Goal: Communication & Community: Connect with others

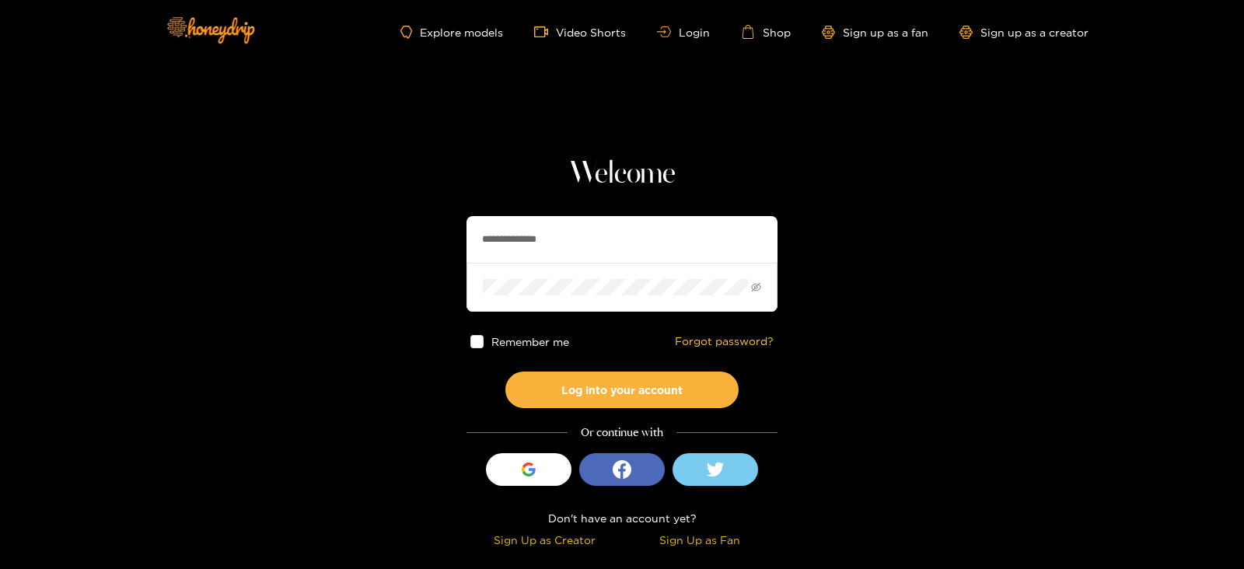
click at [525, 251] on input "**********" at bounding box center [622, 239] width 311 height 47
click at [505, 372] on button "Log into your account" at bounding box center [621, 390] width 233 height 37
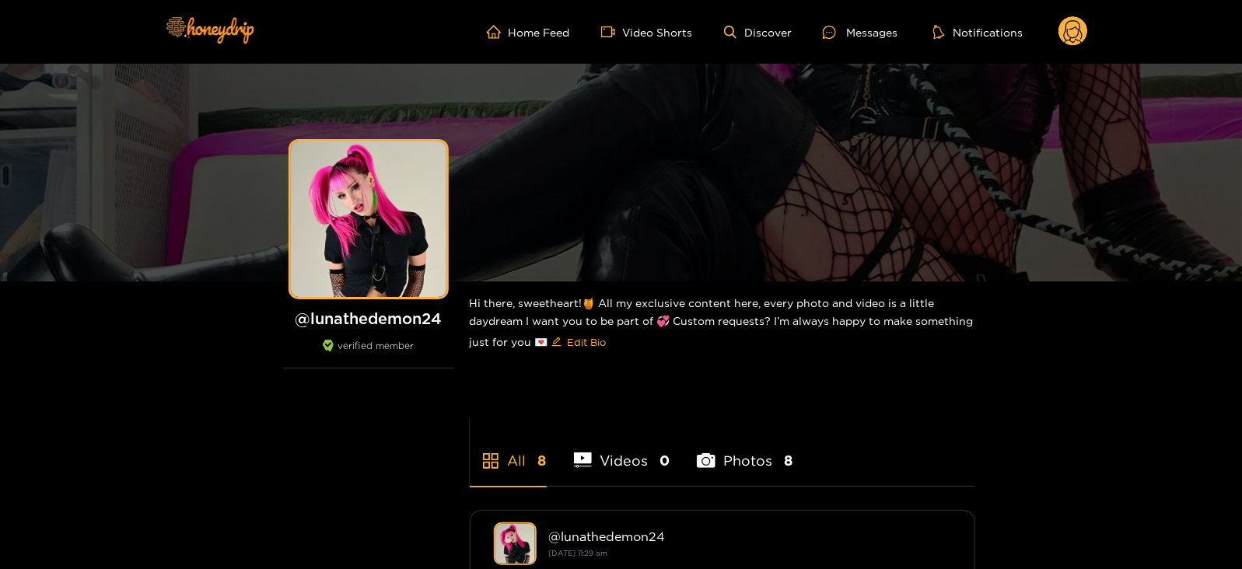
click at [1074, 41] on icon at bounding box center [1073, 33] width 19 height 27
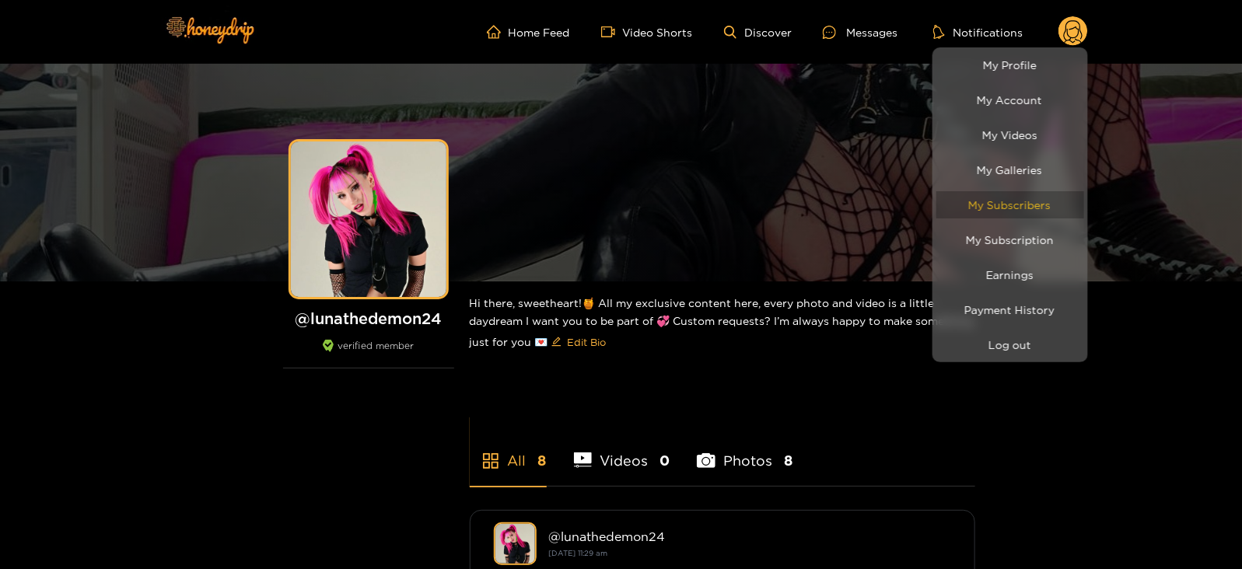
click at [984, 204] on link "My Subscribers" at bounding box center [1010, 204] width 148 height 27
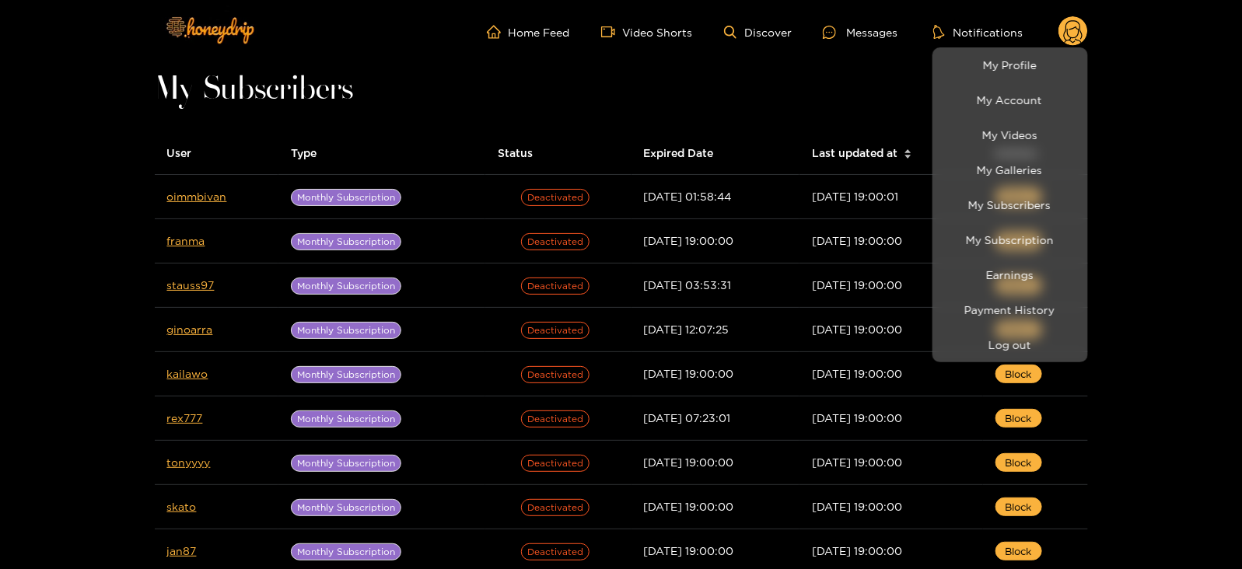
click at [192, 204] on div at bounding box center [621, 284] width 1242 height 569
click at [192, 204] on td "oimmbivan" at bounding box center [217, 197] width 124 height 44
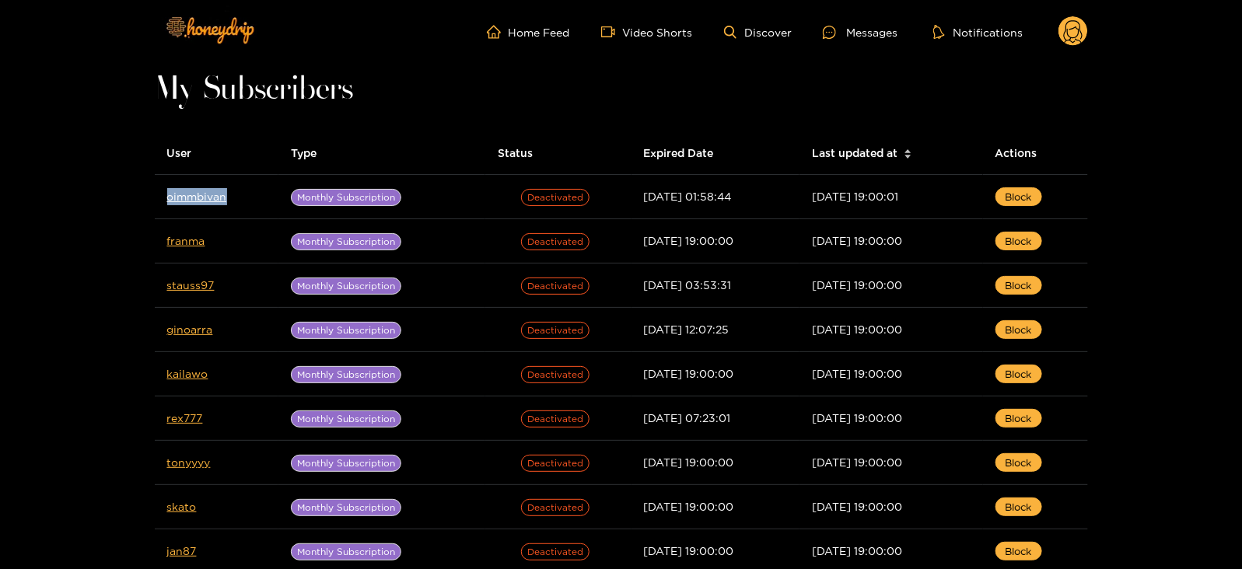
click at [192, 204] on td "oimmbivan" at bounding box center [217, 197] width 124 height 44
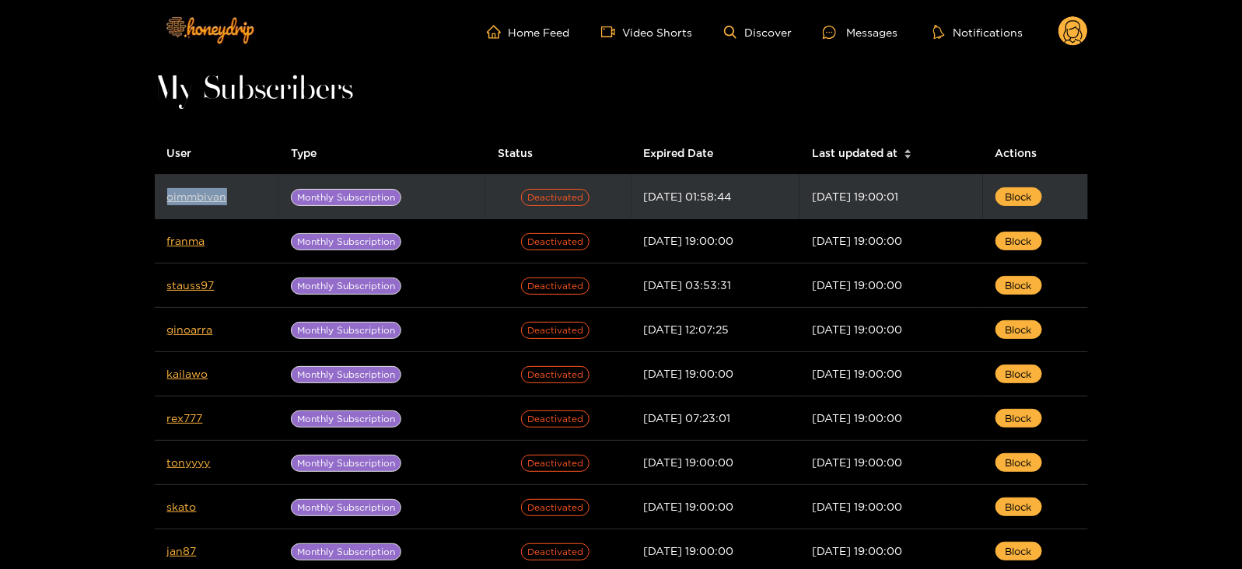
click at [187, 198] on link "oimmbivan" at bounding box center [197, 196] width 60 height 12
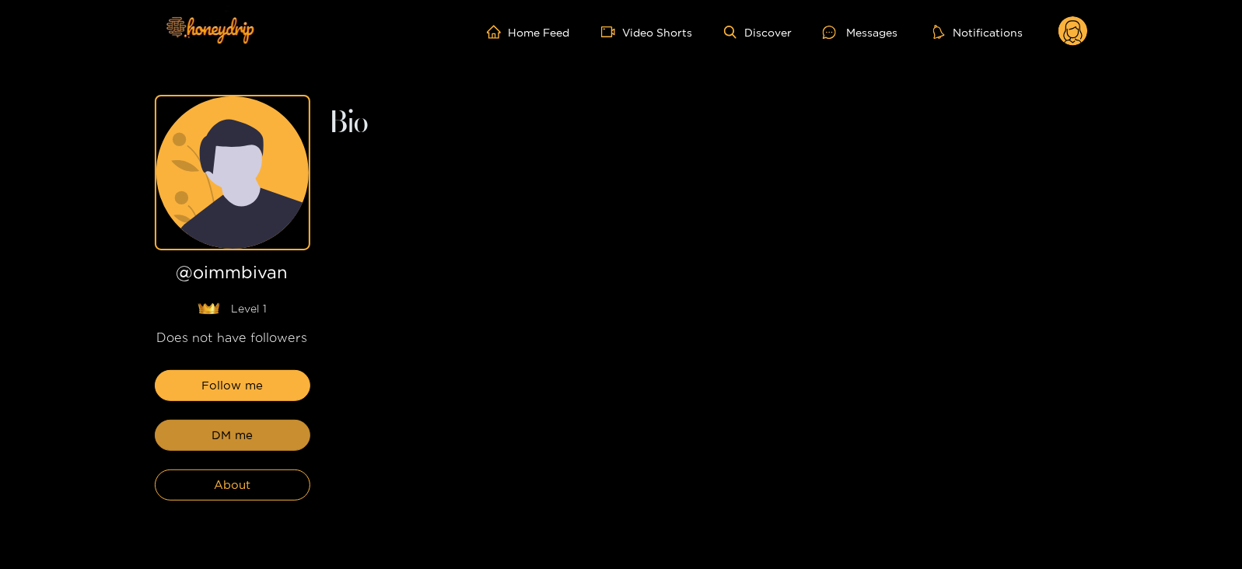
click at [253, 433] on button "DM me" at bounding box center [233, 435] width 156 height 31
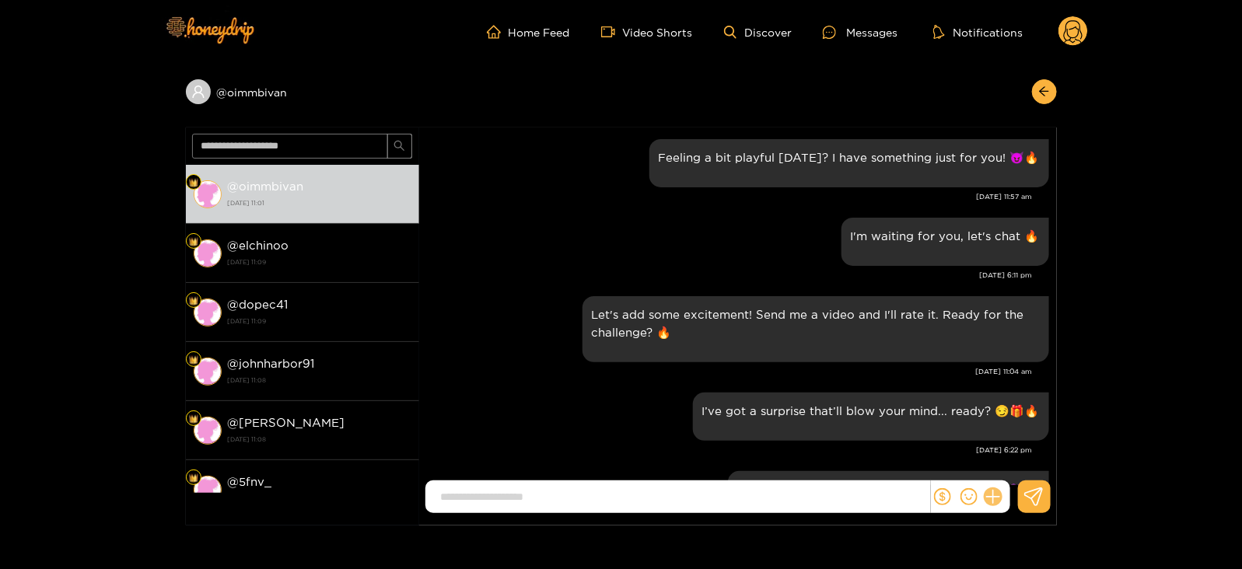
click at [996, 498] on icon at bounding box center [993, 497] width 18 height 18
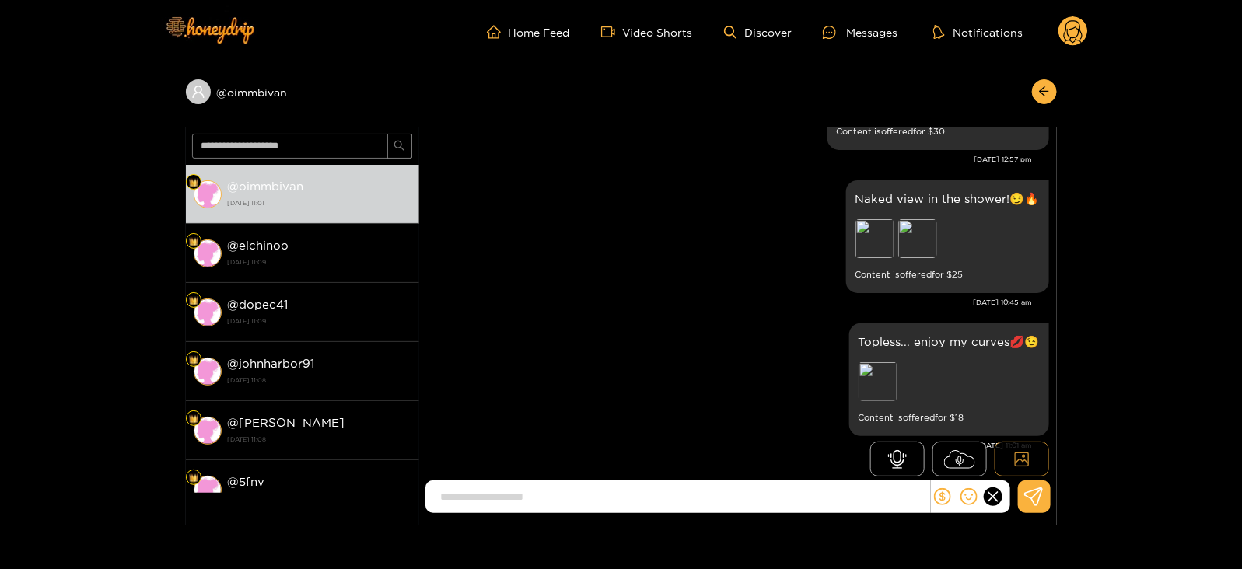
click at [1014, 456] on icon at bounding box center [1022, 460] width 16 height 16
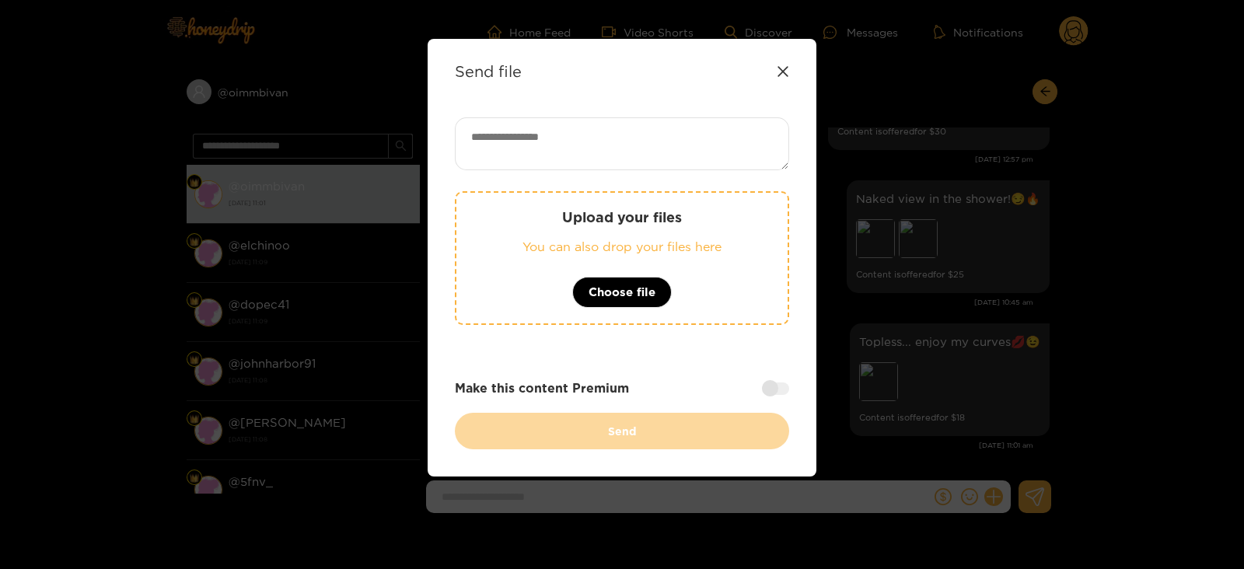
click at [781, 73] on icon at bounding box center [783, 71] width 12 height 12
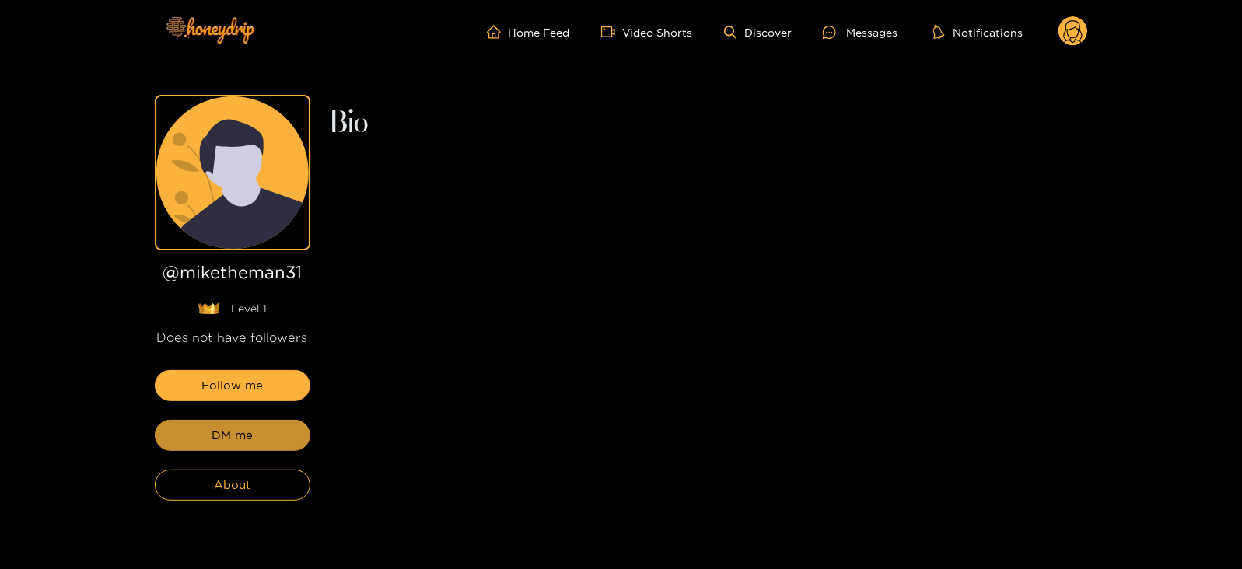
click at [229, 423] on button "DM me" at bounding box center [233, 435] width 156 height 31
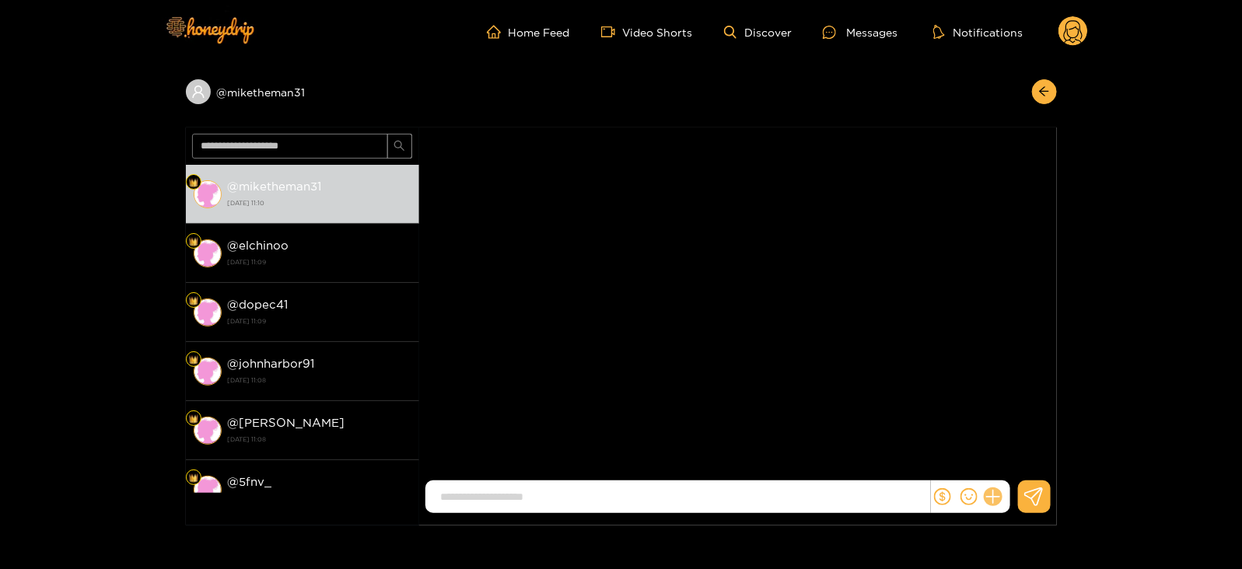
click at [994, 495] on icon at bounding box center [993, 497] width 18 height 18
click at [1028, 461] on icon at bounding box center [1021, 460] width 15 height 15
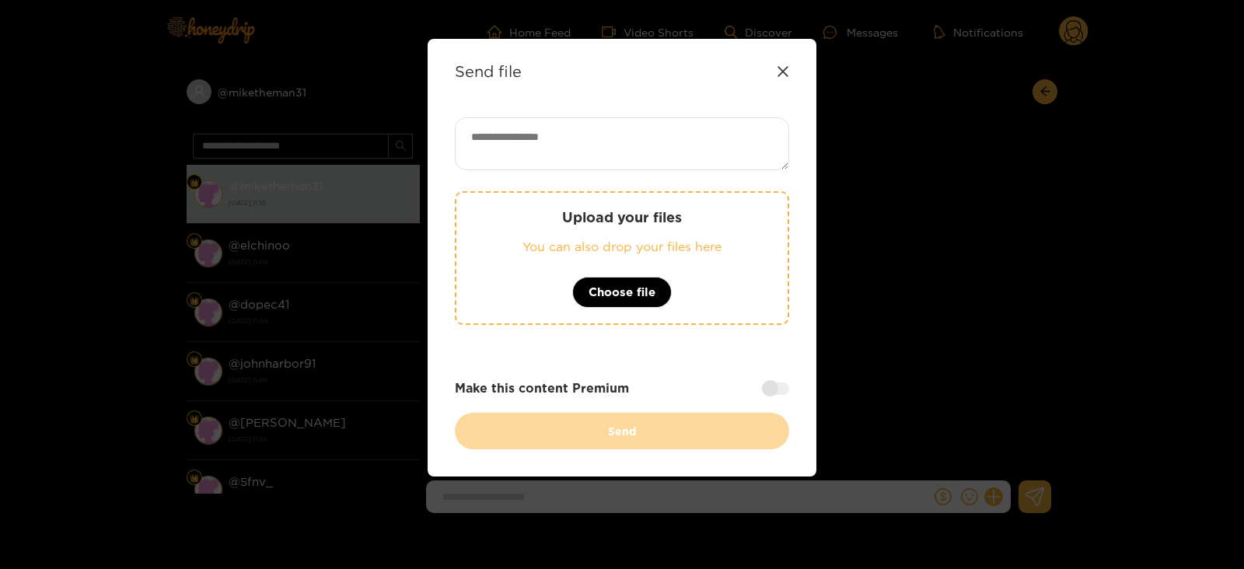
click at [627, 160] on textarea at bounding box center [622, 143] width 334 height 53
paste textarea "**********"
type textarea "**********"
click at [644, 249] on p "You can also drop your files here" at bounding box center [622, 247] width 269 height 18
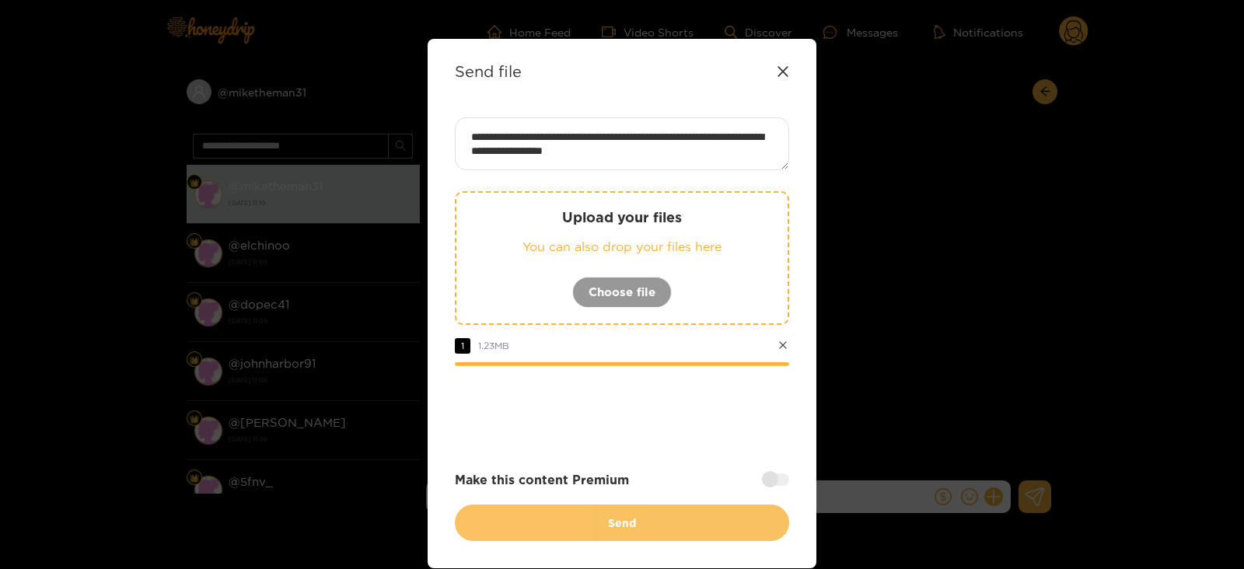
click at [502, 521] on button "Send" at bounding box center [622, 523] width 334 height 37
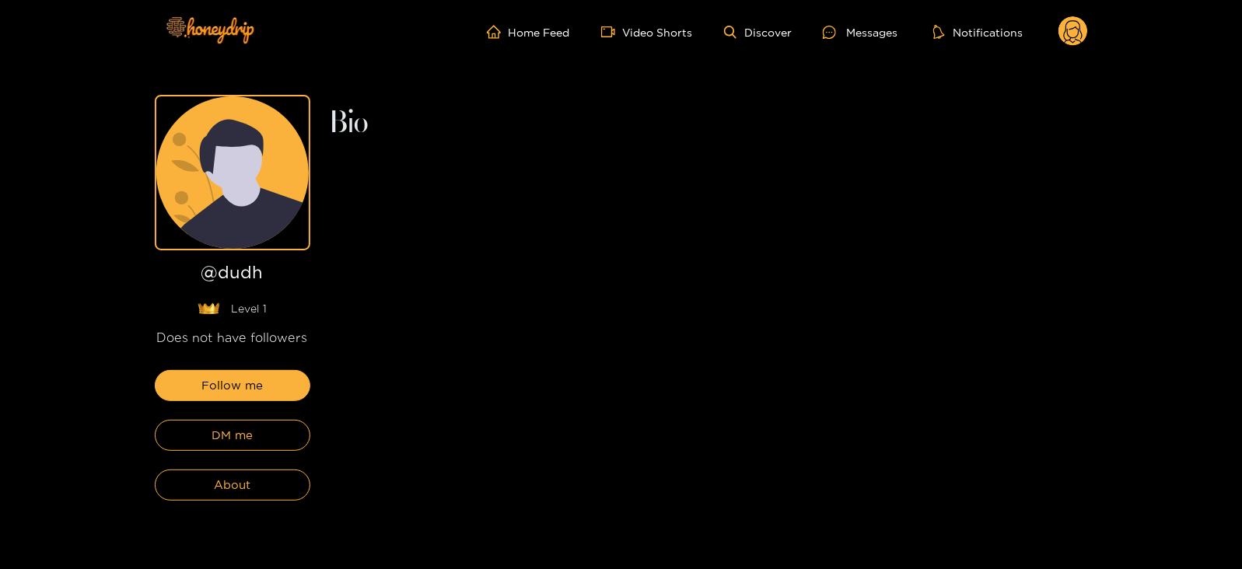
click at [288, 414] on div "Follow me DM me About" at bounding box center [233, 435] width 156 height 131
click at [285, 420] on button "DM me" at bounding box center [233, 435] width 156 height 31
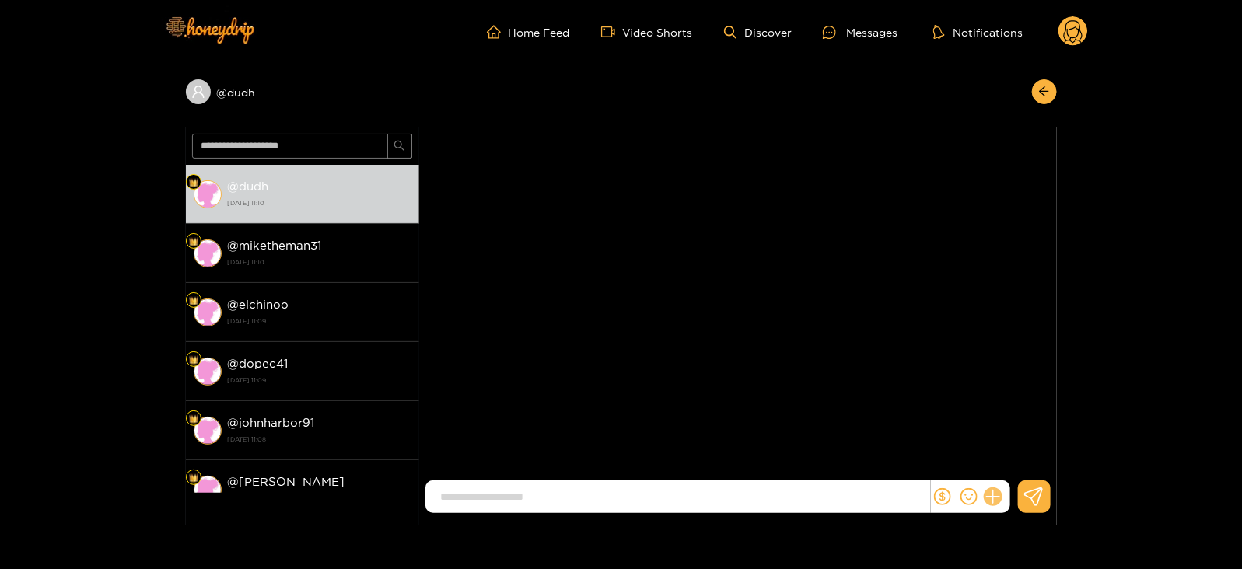
click at [998, 503] on button at bounding box center [993, 497] width 26 height 26
click at [1007, 481] on div at bounding box center [970, 497] width 79 height 33
click at [1007, 463] on button at bounding box center [1021, 459] width 54 height 35
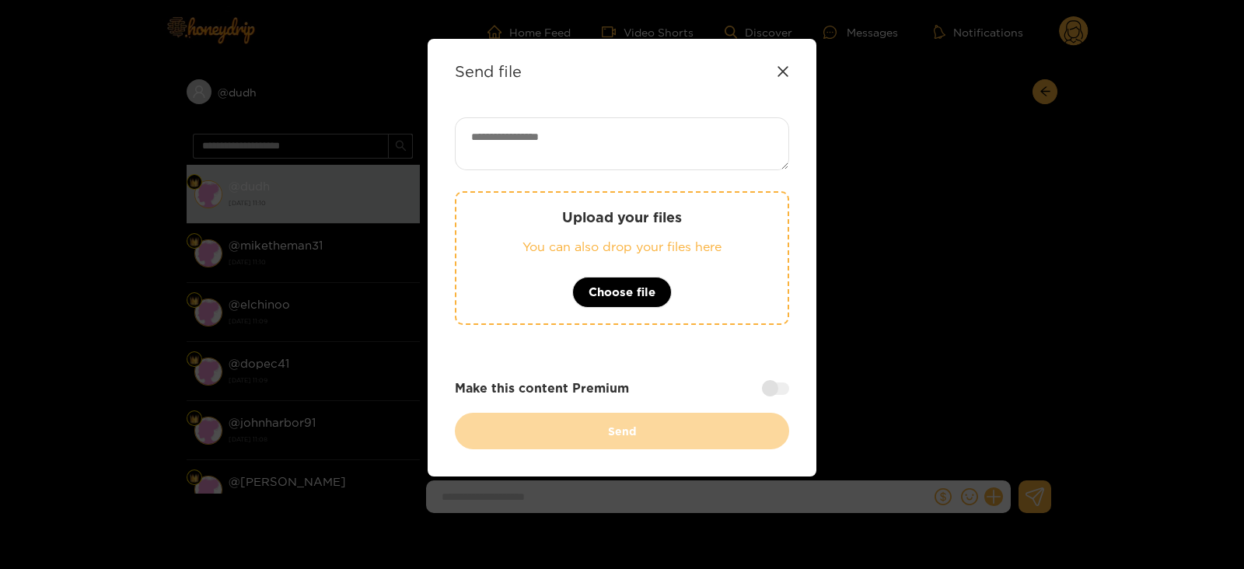
click at [571, 116] on div "Send file Upload your files You can also drop your files here Choose file Make …" at bounding box center [622, 258] width 389 height 438
click at [568, 124] on textarea at bounding box center [622, 143] width 334 height 53
paste textarea "**********"
type textarea "**********"
click at [560, 204] on div "Upload your files You can also drop your files here Choose file" at bounding box center [622, 258] width 334 height 134
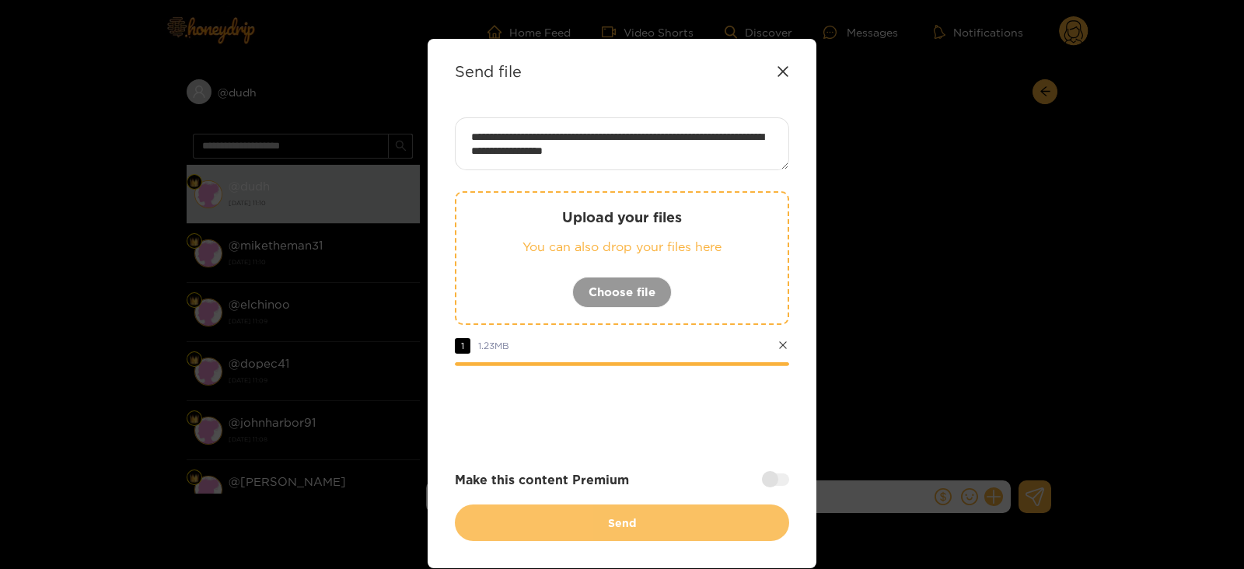
click at [561, 522] on button "Send" at bounding box center [622, 523] width 334 height 37
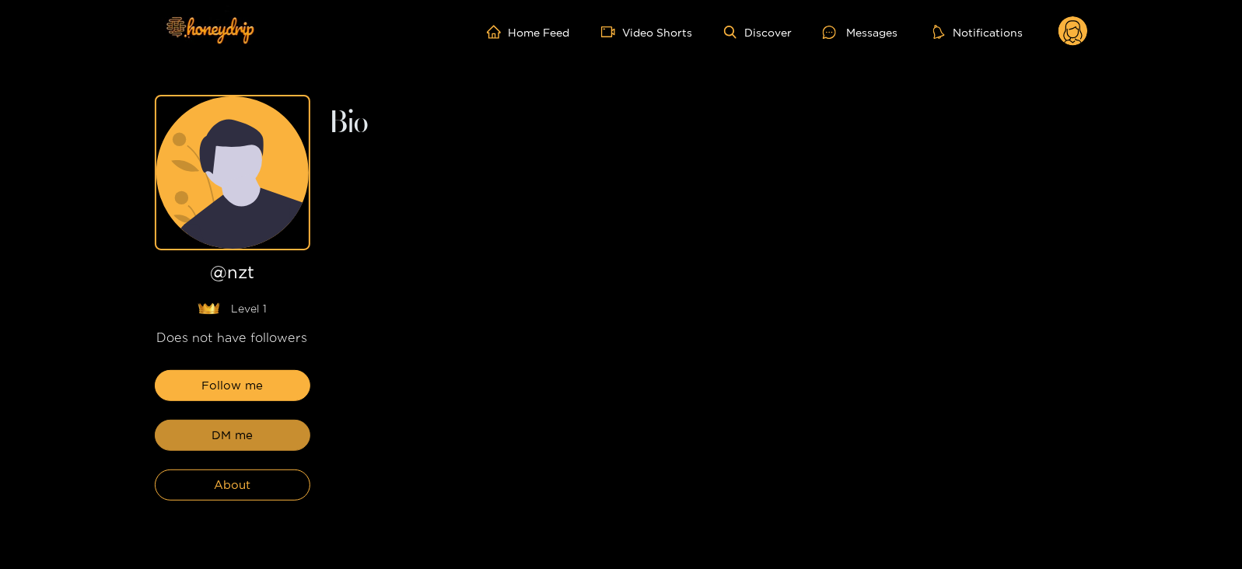
click at [273, 428] on button "DM me" at bounding box center [233, 435] width 156 height 31
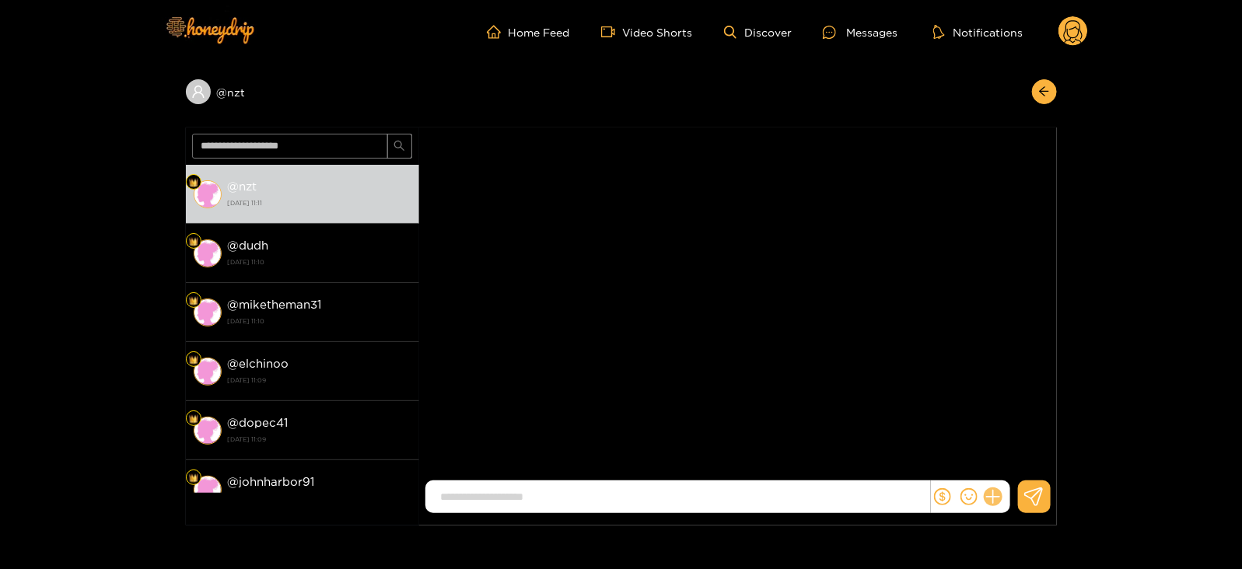
click at [995, 503] on icon at bounding box center [993, 497] width 18 height 18
click at [1015, 472] on button at bounding box center [1021, 459] width 54 height 35
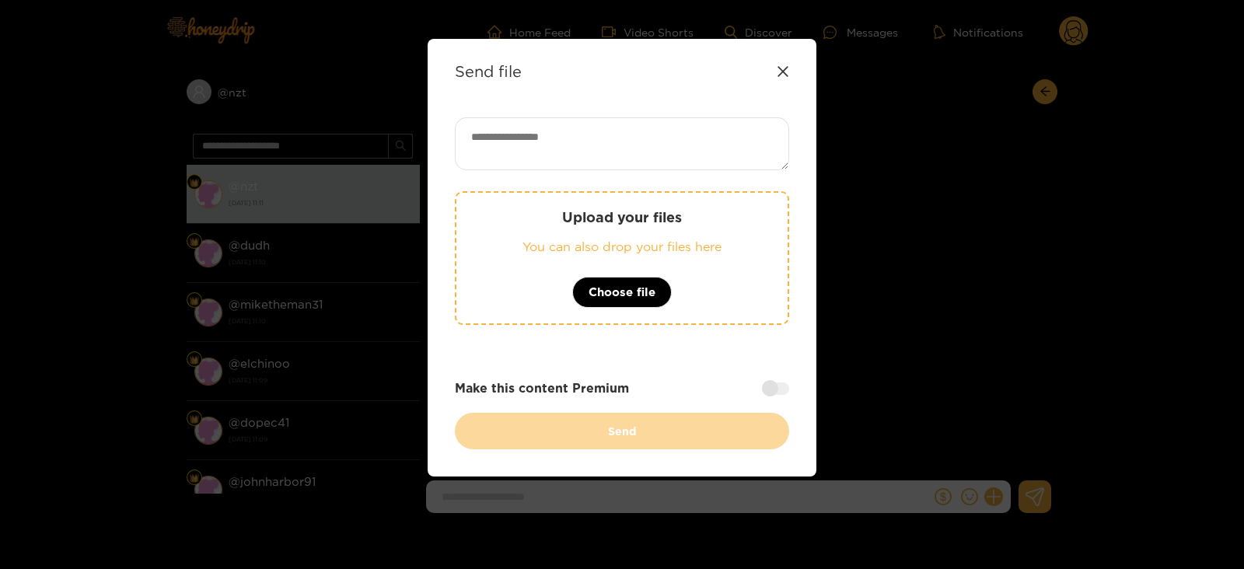
click at [565, 93] on div "Send file Upload your files You can also drop your files here Choose file Make …" at bounding box center [622, 258] width 389 height 438
click at [571, 146] on textarea at bounding box center [622, 143] width 334 height 53
paste textarea "**********"
type textarea "**********"
click at [533, 254] on p "You can also drop your files here" at bounding box center [622, 247] width 269 height 18
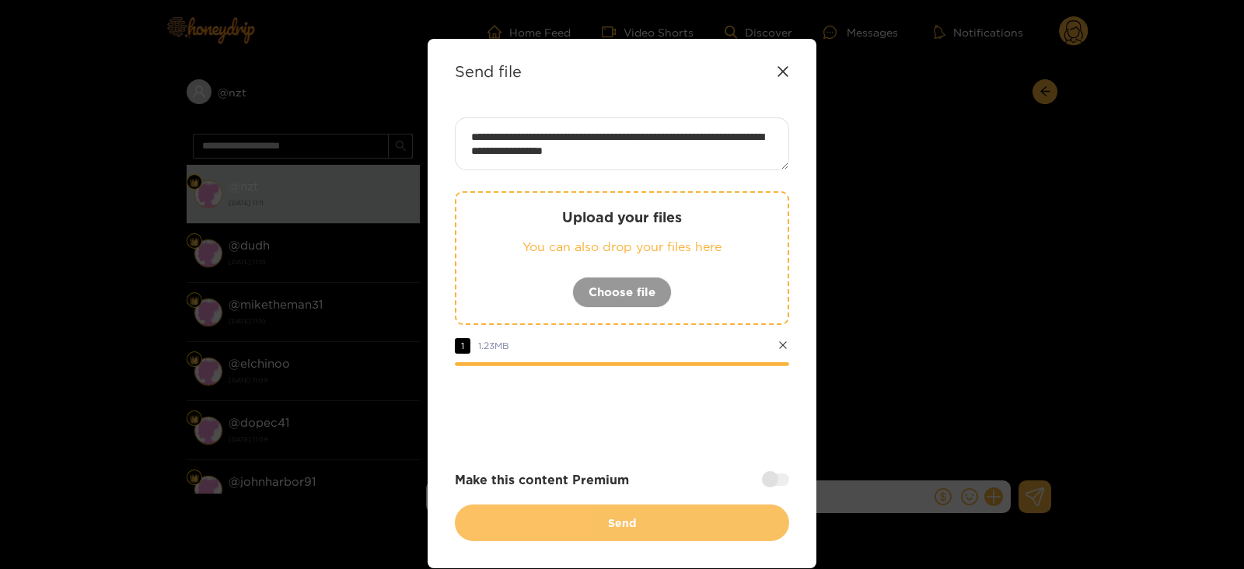
click at [508, 506] on button "Send" at bounding box center [622, 523] width 334 height 37
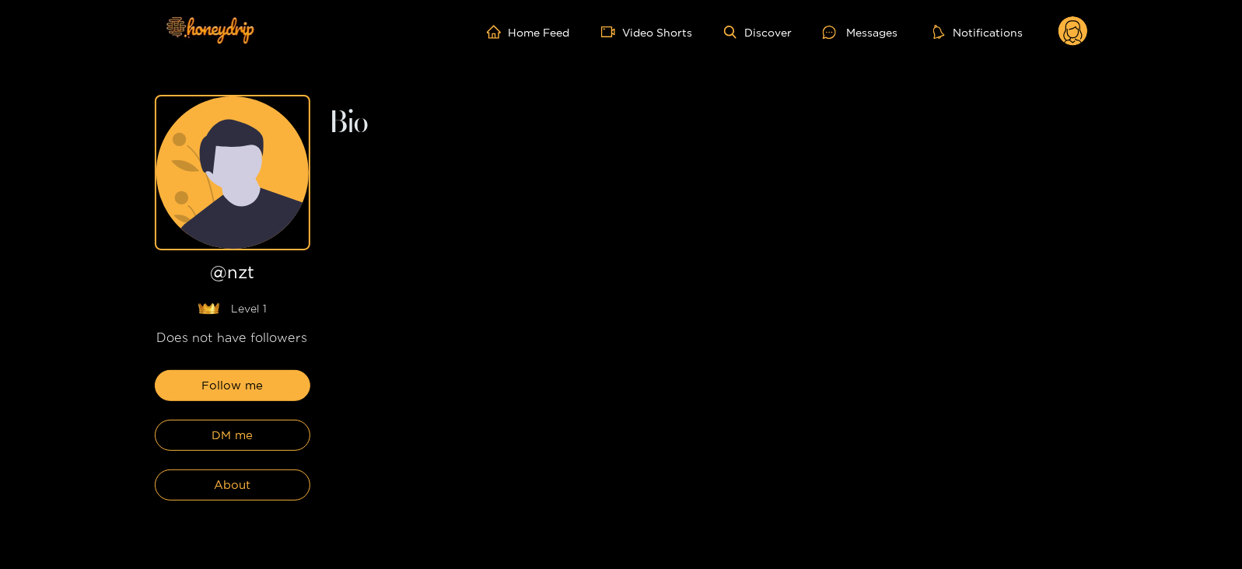
click at [427, 2] on div "Home Feed Video Shorts Discover Messages Notifications 0" at bounding box center [621, 32] width 933 height 64
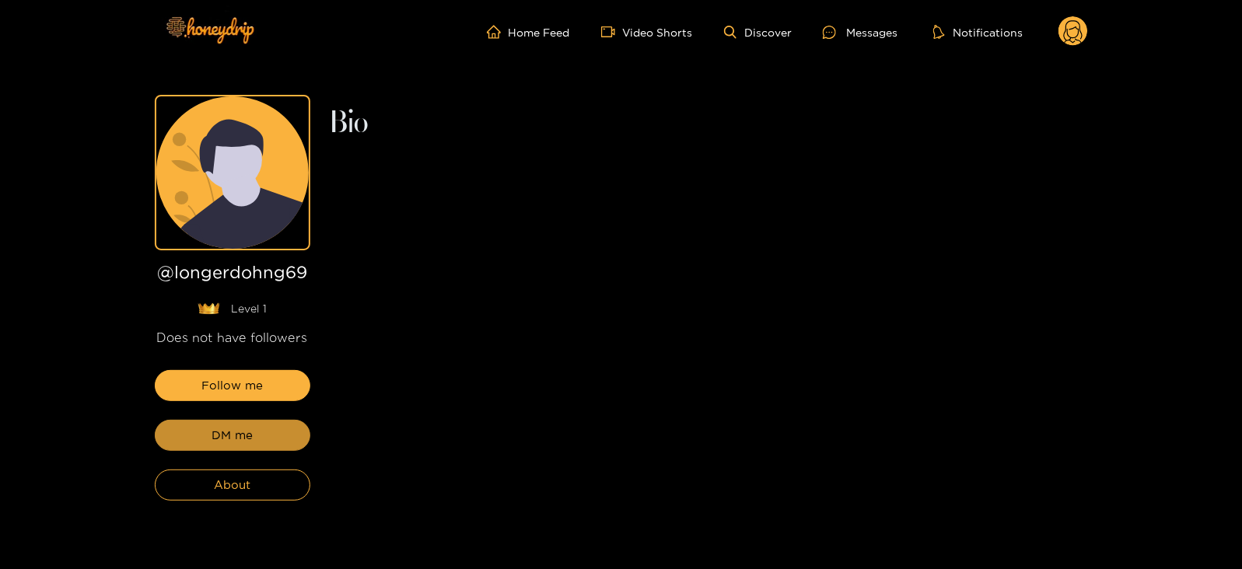
click at [236, 434] on span "DM me" at bounding box center [231, 435] width 41 height 19
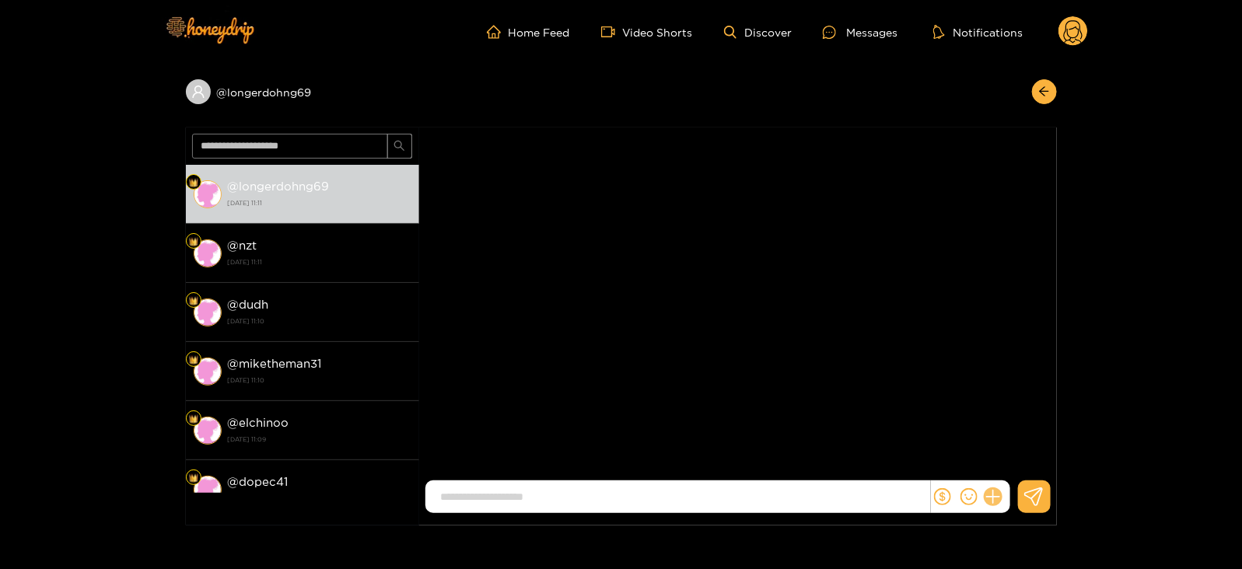
click at [995, 494] on icon at bounding box center [993, 497] width 18 height 18
click at [1009, 468] on button at bounding box center [1021, 459] width 54 height 35
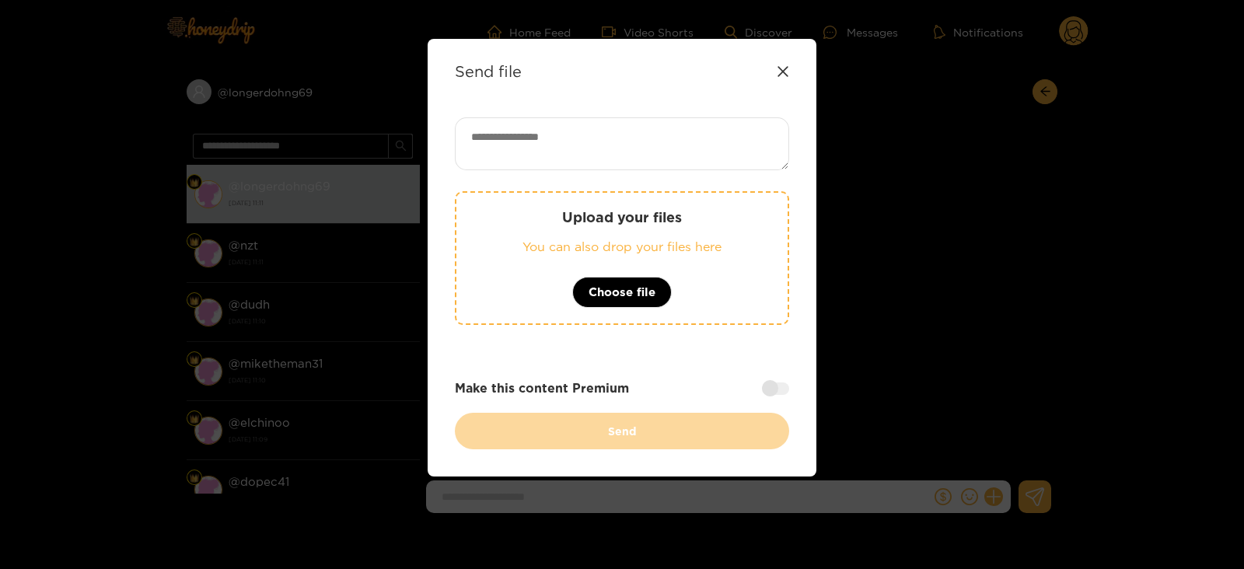
click at [521, 144] on textarea at bounding box center [622, 143] width 334 height 53
paste textarea "**********"
type textarea "**********"
click at [467, 253] on div "Upload your files You can also drop your files here Choose file" at bounding box center [622, 258] width 334 height 134
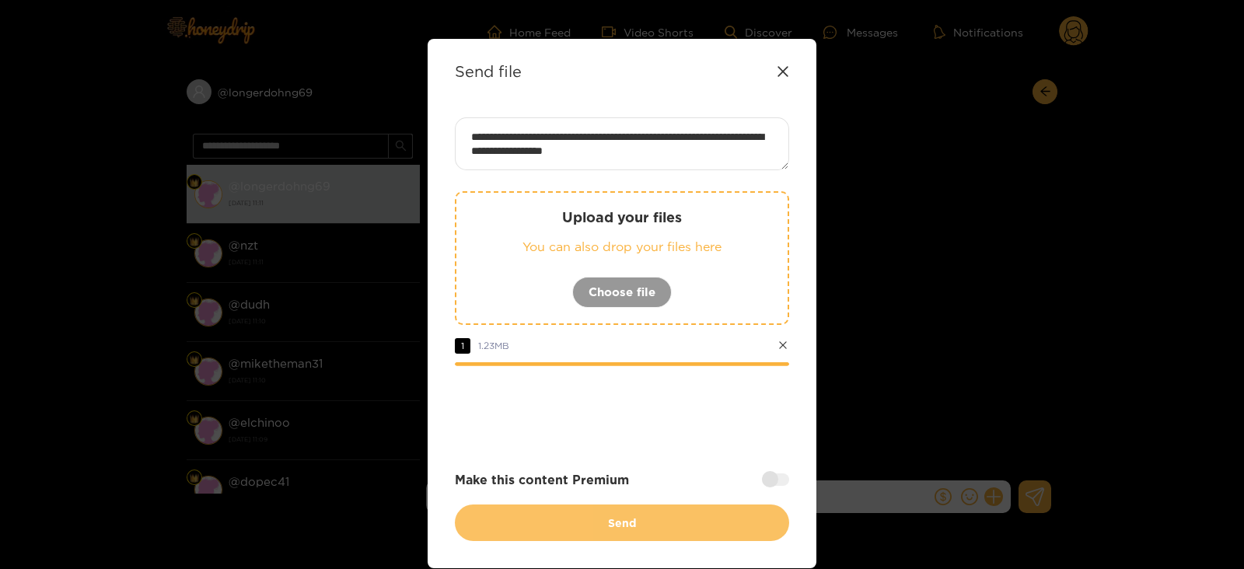
click at [648, 531] on button "Send" at bounding box center [622, 523] width 334 height 37
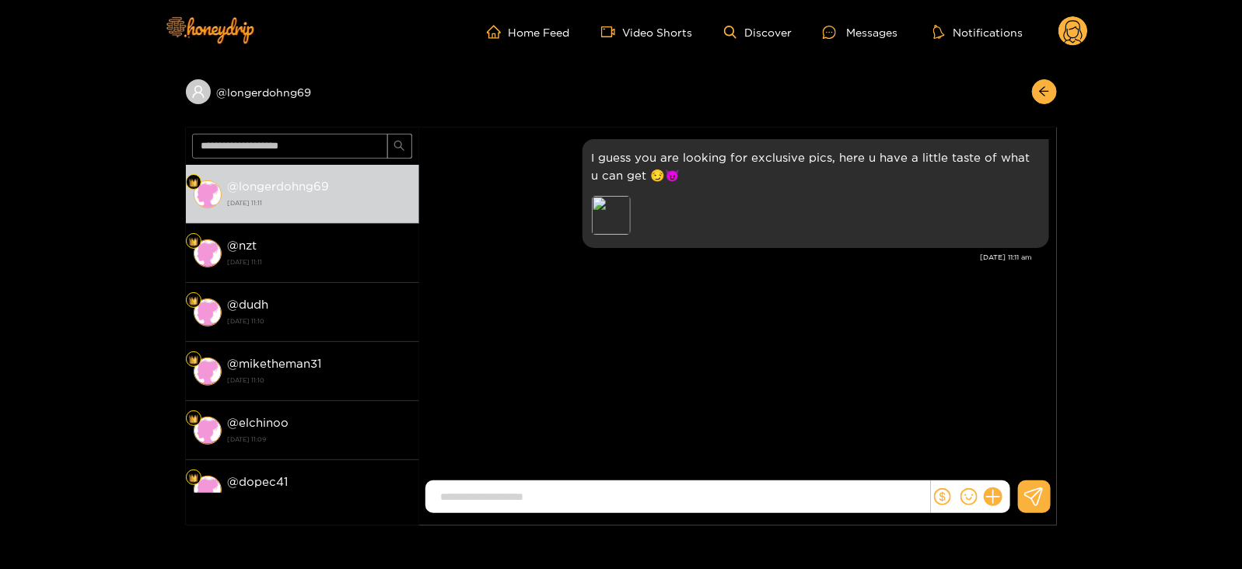
click at [1073, 42] on icon at bounding box center [1073, 33] width 19 height 27
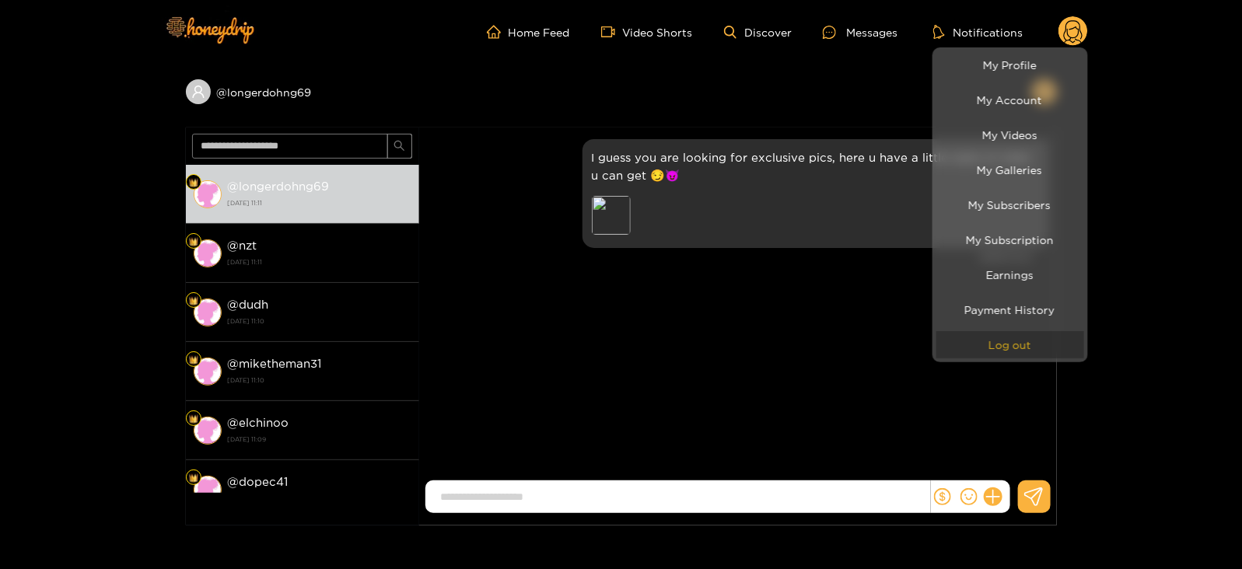
click at [969, 332] on button "Log out" at bounding box center [1010, 344] width 148 height 27
